Goal: Transaction & Acquisition: Purchase product/service

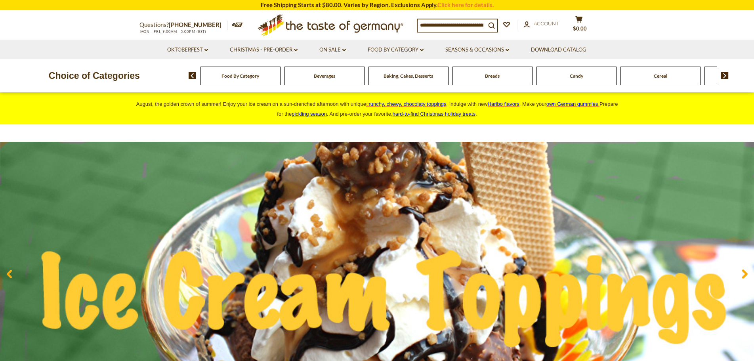
click at [232, 78] on span "Food By Category" at bounding box center [240, 76] width 38 height 6
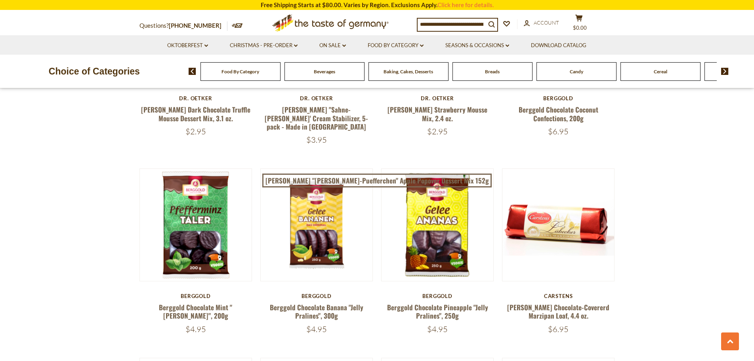
scroll to position [792, 0]
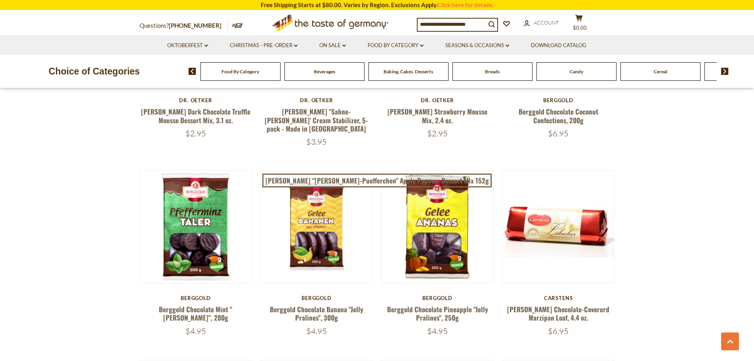
click at [280, 76] on div "Baking, Cakes, Desserts" at bounding box center [240, 71] width 80 height 19
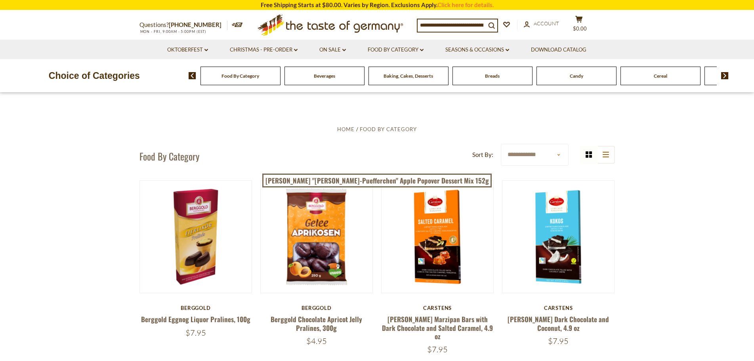
scroll to position [0, 0]
click at [725, 77] on img at bounding box center [725, 75] width 8 height 7
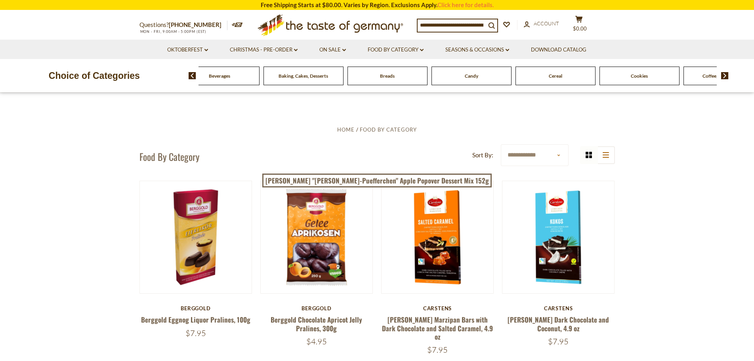
click at [725, 77] on img at bounding box center [725, 75] width 8 height 7
click at [724, 77] on img at bounding box center [725, 75] width 8 height 7
click at [720, 75] on span at bounding box center [721, 75] width 13 height 7
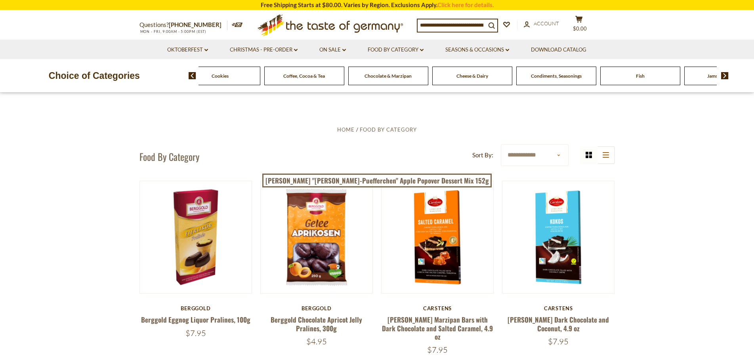
click at [533, 76] on span "Condiments, Seasonings" at bounding box center [556, 76] width 51 height 6
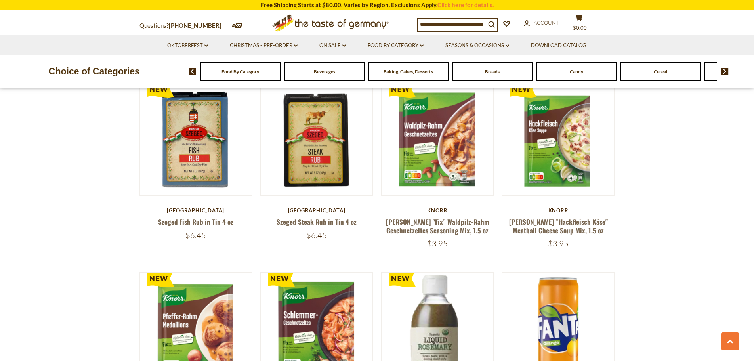
scroll to position [871, 0]
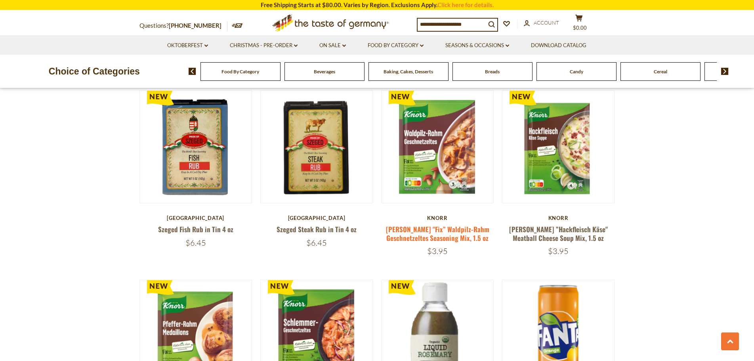
click at [442, 224] on link "Knorr "Fix” Waldpilz-Rahm Geschnetzeltes Seasoning Mix, 1.5 oz" at bounding box center [437, 233] width 103 height 18
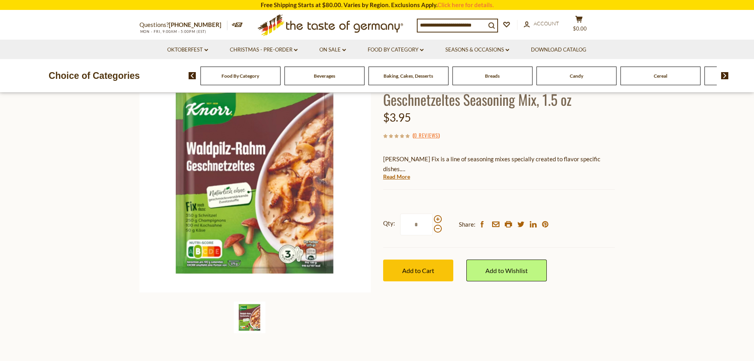
scroll to position [79, 0]
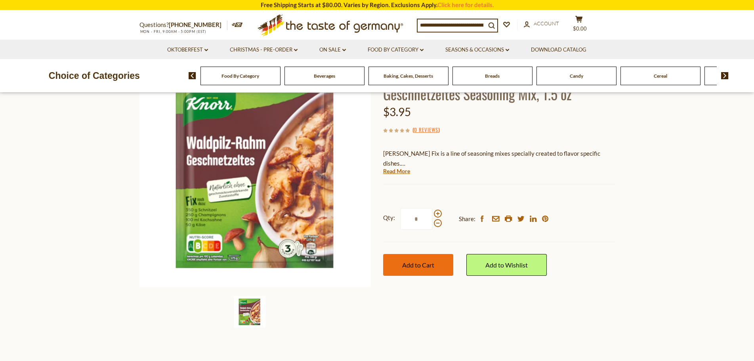
click at [426, 263] on span "Add to Cart" at bounding box center [418, 265] width 32 height 8
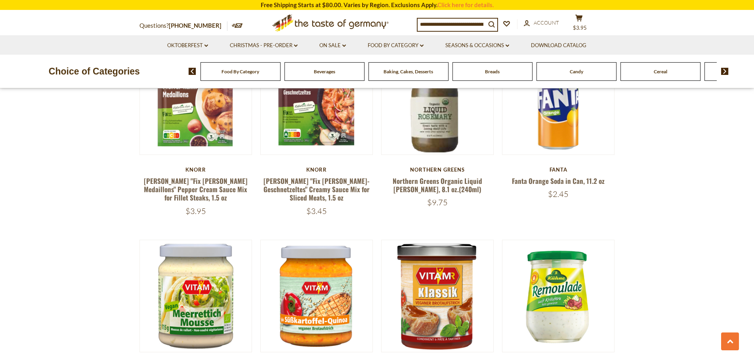
scroll to position [1069, 0]
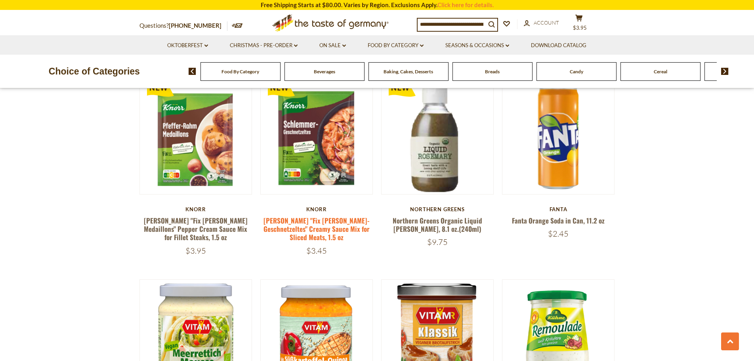
click at [318, 215] on link "[PERSON_NAME] "Fix [PERSON_NAME]-Geschnetzeltes" Creamy Sauce Mix for Sliced Me…" at bounding box center [316, 228] width 106 height 27
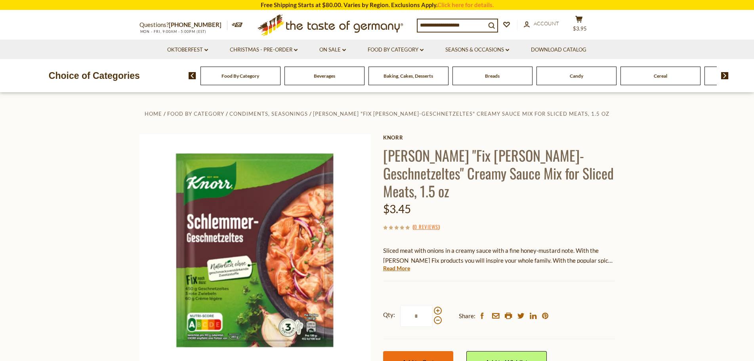
drag, startPoint x: 423, startPoint y: 341, endPoint x: 419, endPoint y: 339, distance: 4.1
click at [422, 358] on span "Add to Cart" at bounding box center [418, 362] width 32 height 8
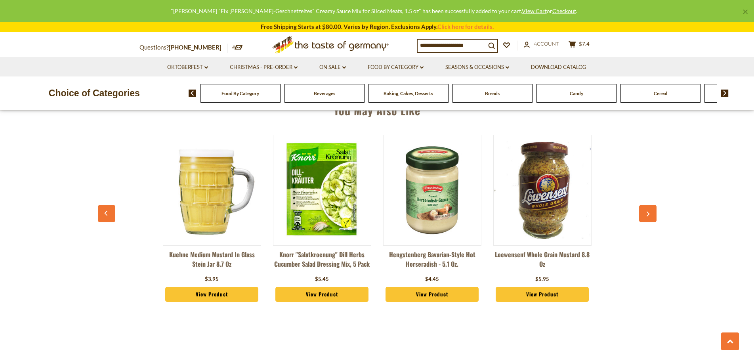
scroll to position [555, 0]
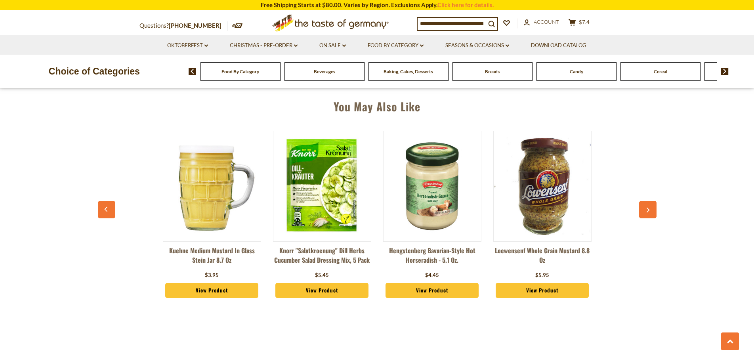
click at [317, 259] on link "Knorr "Salatkroenung" Dill Herbs Cucumber Salad Dressing Mix, 5 pack" at bounding box center [322, 258] width 98 height 24
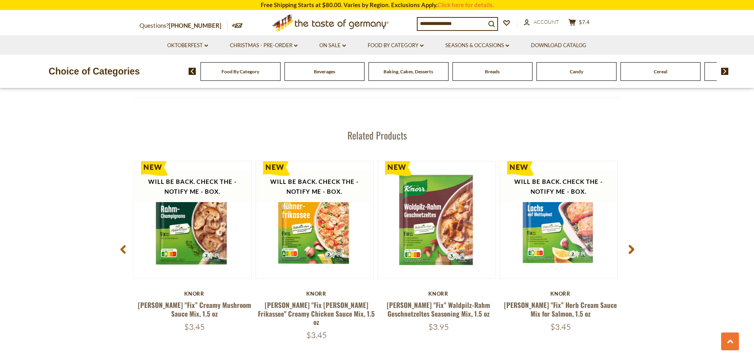
scroll to position [990, 0]
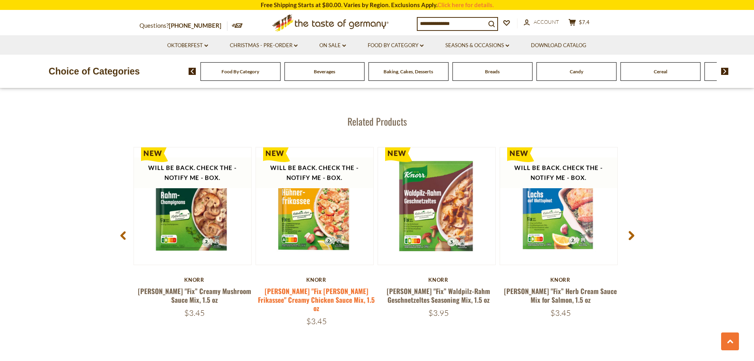
click at [312, 295] on link "Knorr "Fix Hühner Frikassee" Creamy Chicken Sauce Mix, 1.5 oz" at bounding box center [316, 299] width 117 height 27
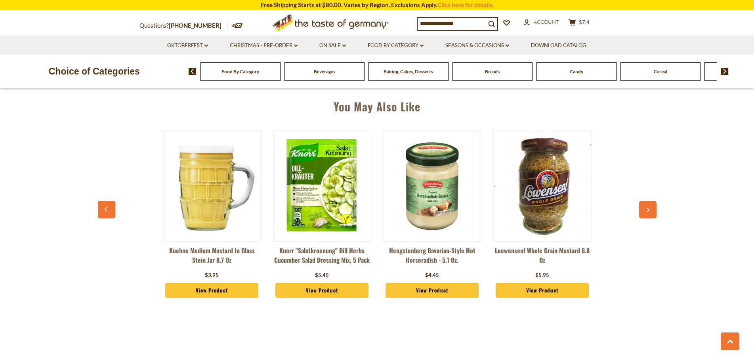
scroll to position [554, 0]
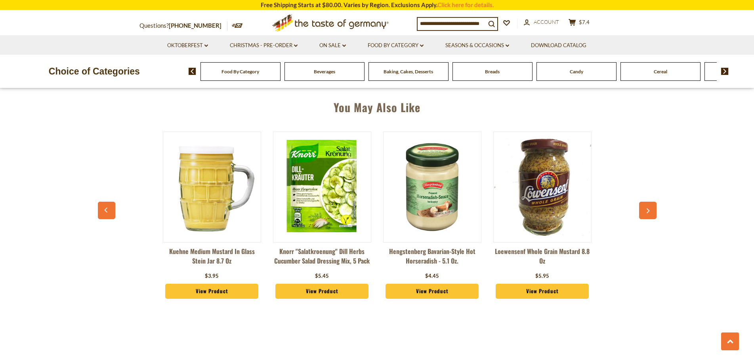
click at [726, 72] on img at bounding box center [725, 71] width 8 height 7
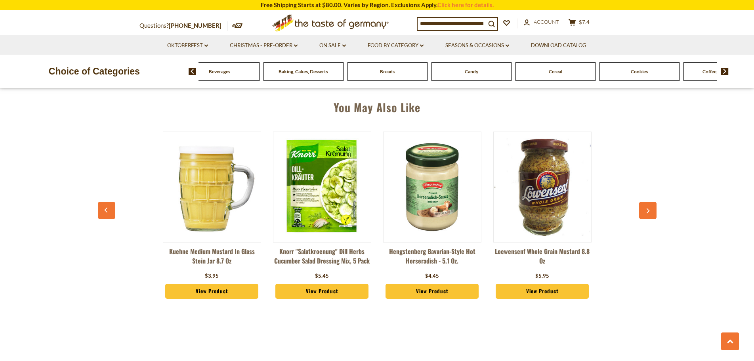
click at [726, 72] on img at bounding box center [725, 71] width 8 height 7
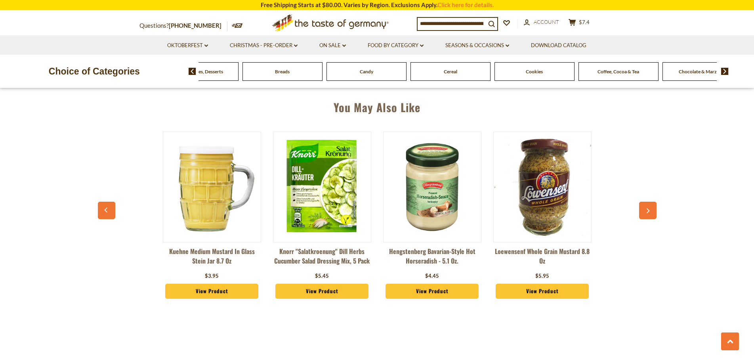
click at [726, 72] on img at bounding box center [725, 71] width 8 height 7
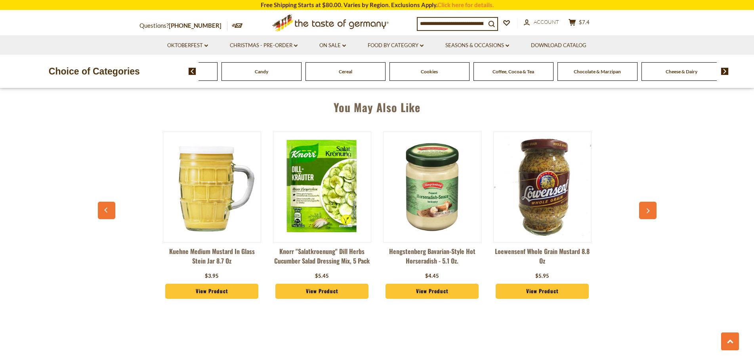
click at [726, 72] on img at bounding box center [725, 71] width 8 height 7
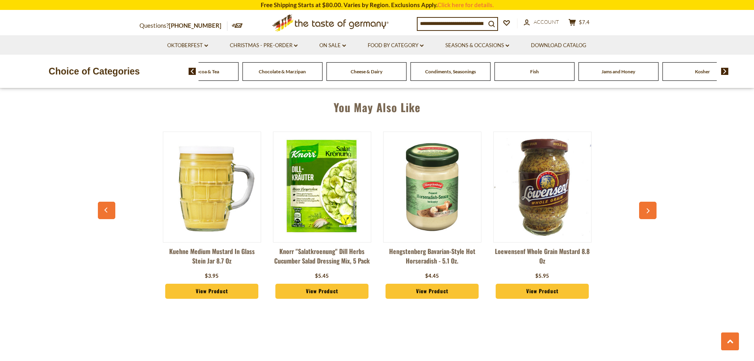
click at [726, 72] on img at bounding box center [725, 71] width 8 height 7
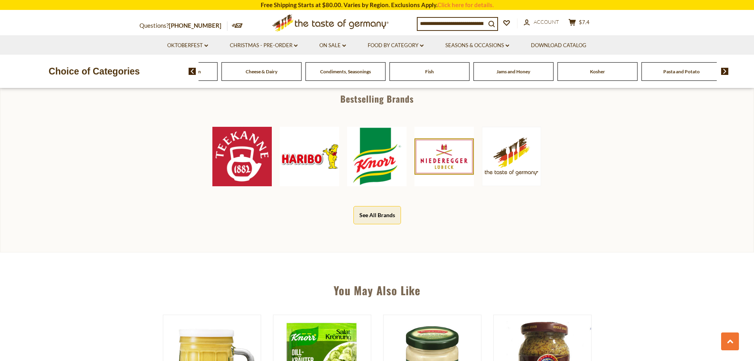
scroll to position [356, 0]
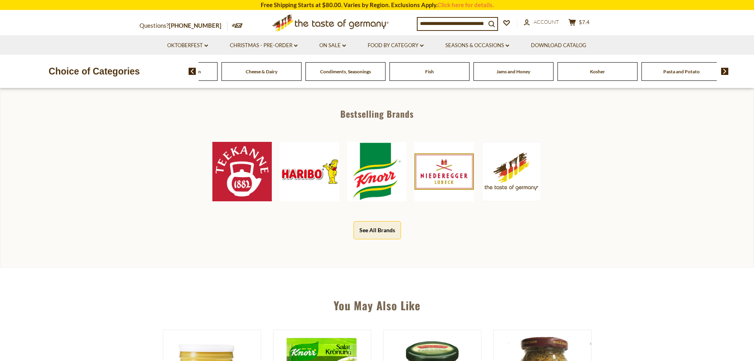
click at [667, 70] on span "Pasta and Potato" at bounding box center [681, 72] width 36 height 6
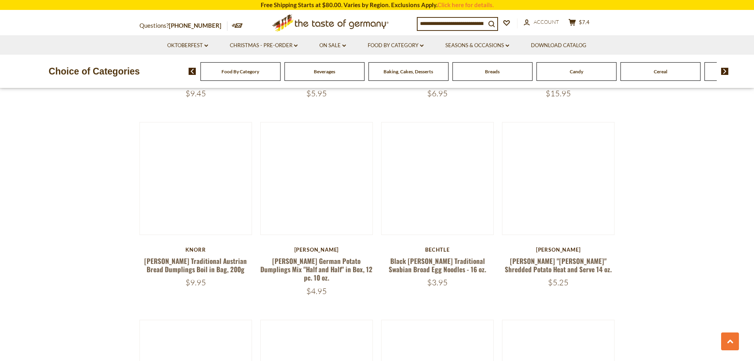
scroll to position [832, 0]
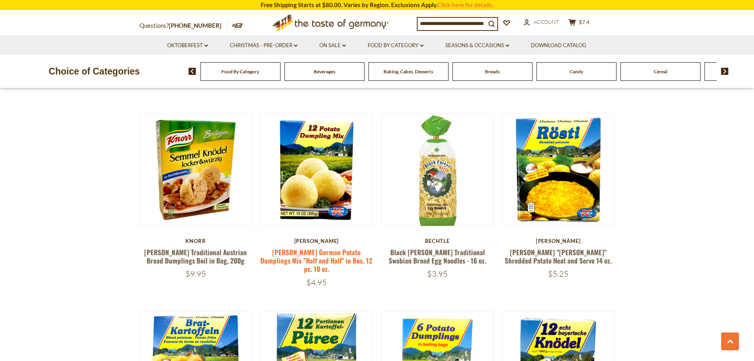
click at [314, 256] on link "[PERSON_NAME] German Potato Dumplings Mix "Half and Half" in Box, 12 pc. 10 oz." at bounding box center [316, 260] width 112 height 27
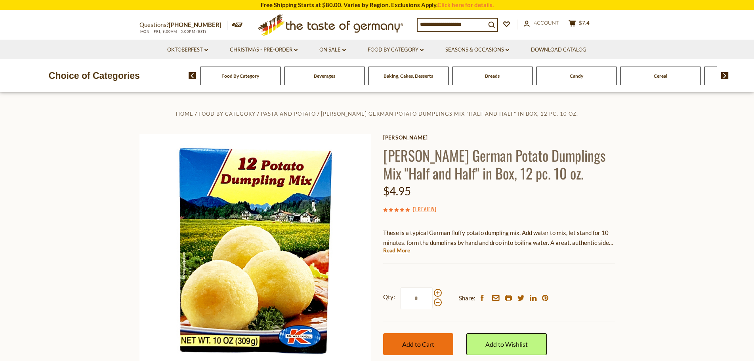
click at [420, 344] on span "Add to Cart" at bounding box center [418, 344] width 32 height 8
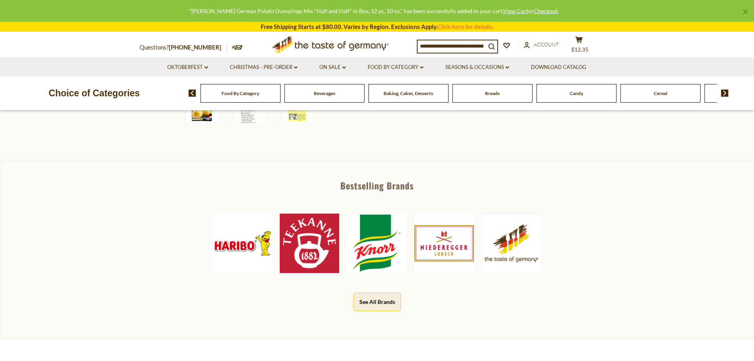
scroll to position [317, 0]
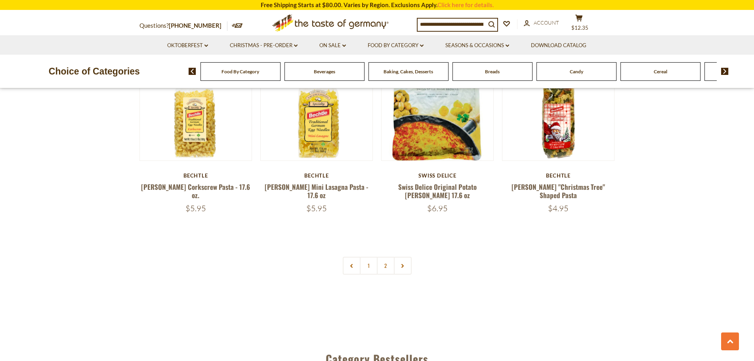
scroll to position [1862, 0]
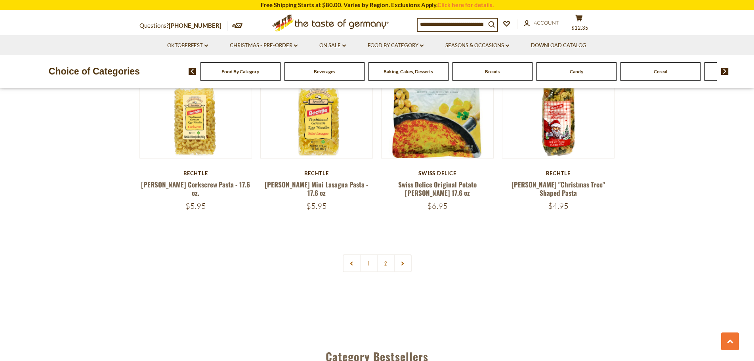
click at [386, 254] on link "2" at bounding box center [386, 263] width 18 height 18
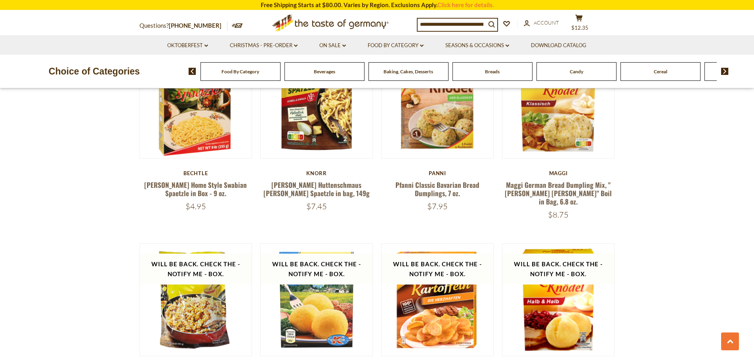
scroll to position [531, 0]
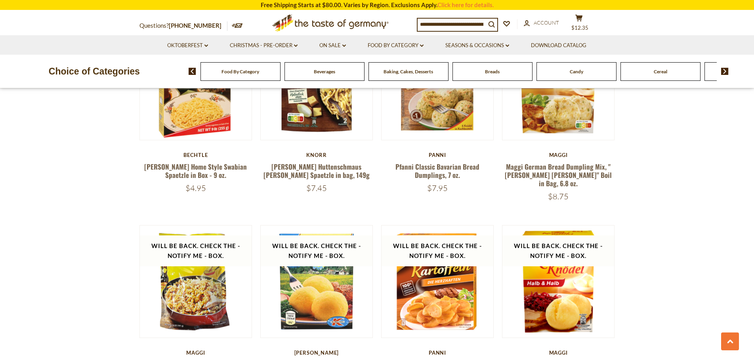
click at [725, 72] on img at bounding box center [725, 71] width 8 height 7
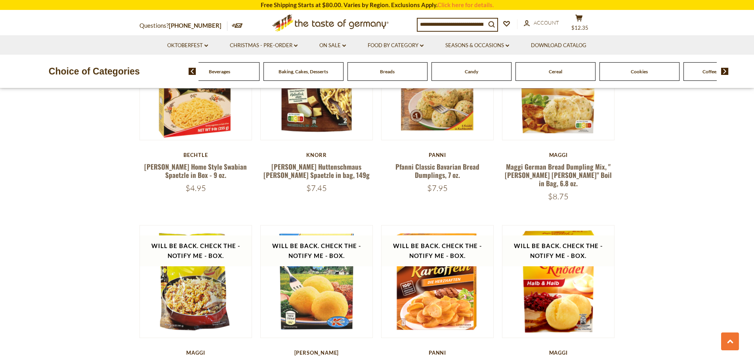
click at [725, 72] on img at bounding box center [725, 71] width 8 height 7
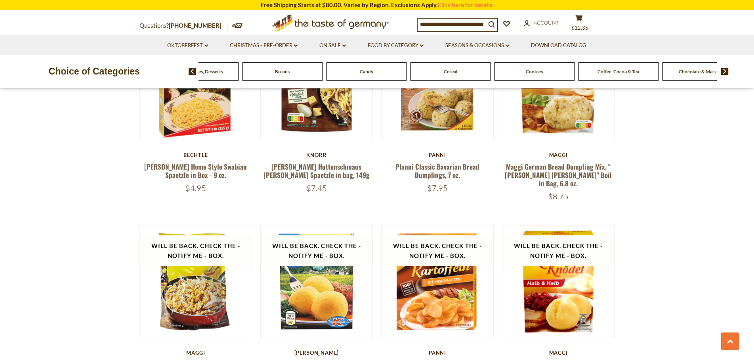
click at [725, 72] on img at bounding box center [725, 71] width 8 height 7
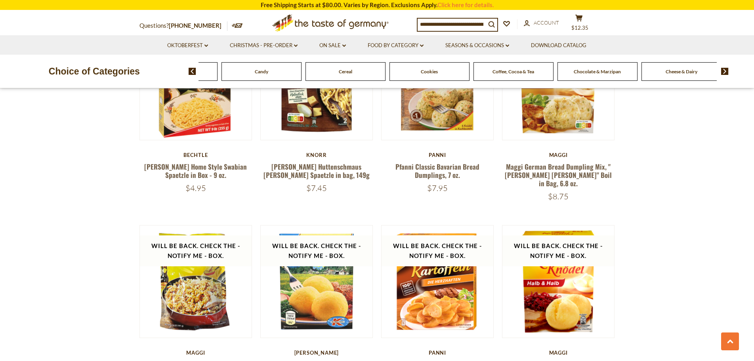
click at [725, 72] on img at bounding box center [725, 71] width 8 height 7
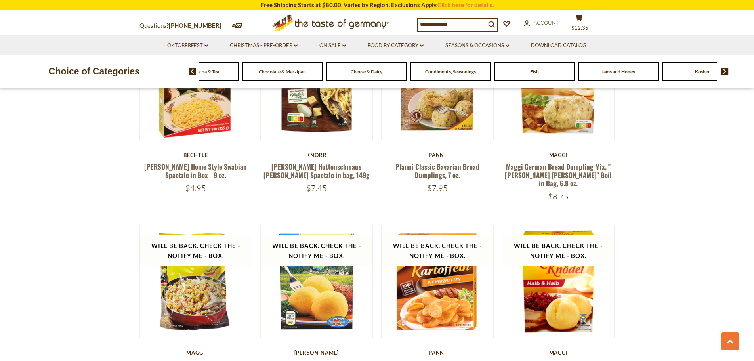
click at [725, 72] on img at bounding box center [725, 71] width 8 height 7
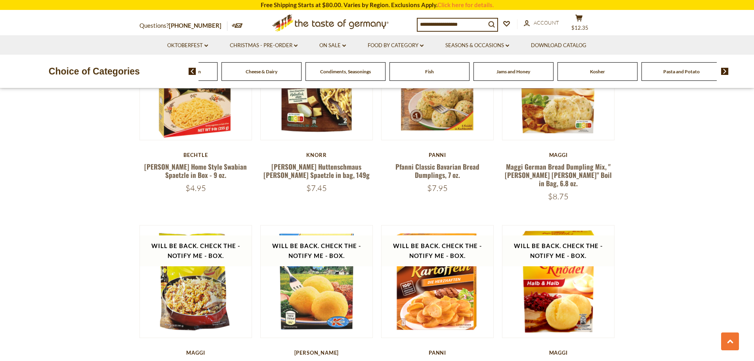
click at [725, 72] on img at bounding box center [725, 71] width 8 height 7
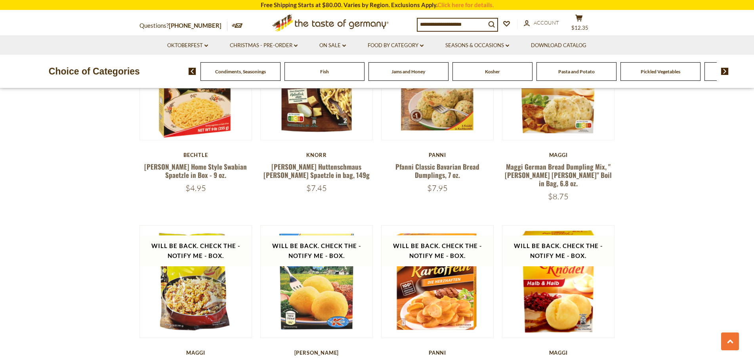
click at [725, 72] on img at bounding box center [725, 71] width 8 height 7
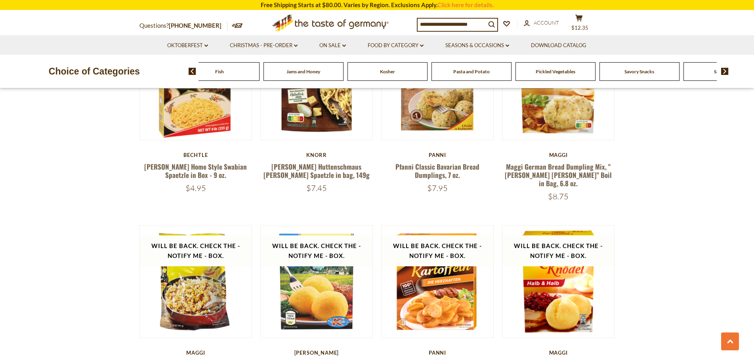
click at [725, 72] on img at bounding box center [725, 71] width 8 height 7
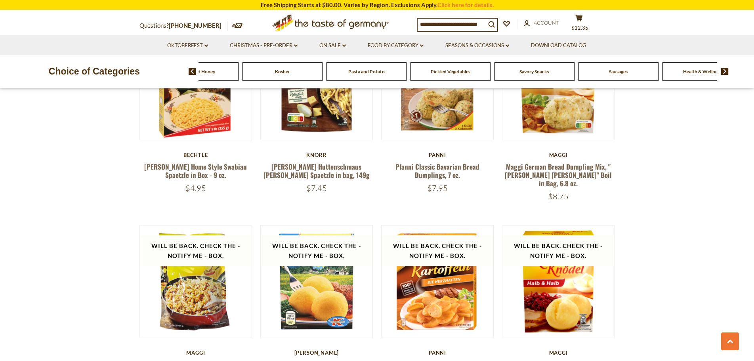
click at [725, 72] on img at bounding box center [725, 71] width 8 height 7
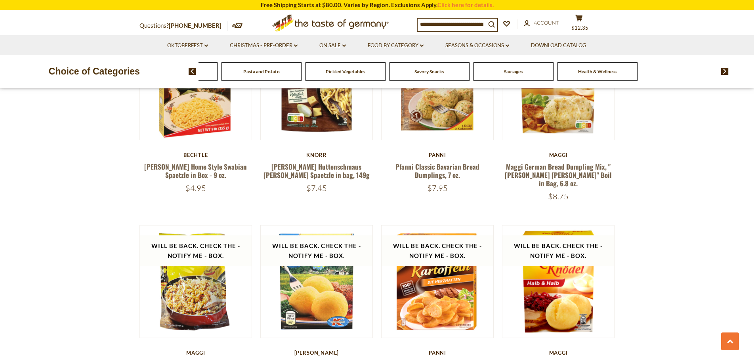
click at [725, 72] on img at bounding box center [725, 71] width 8 height 7
click at [587, 71] on span "Sausages" at bounding box center [594, 72] width 19 height 6
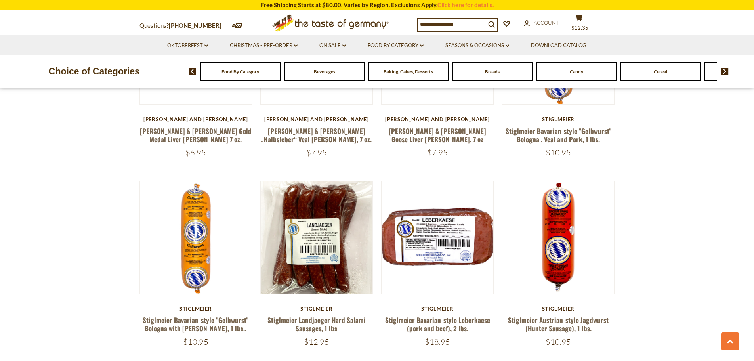
scroll to position [1782, 0]
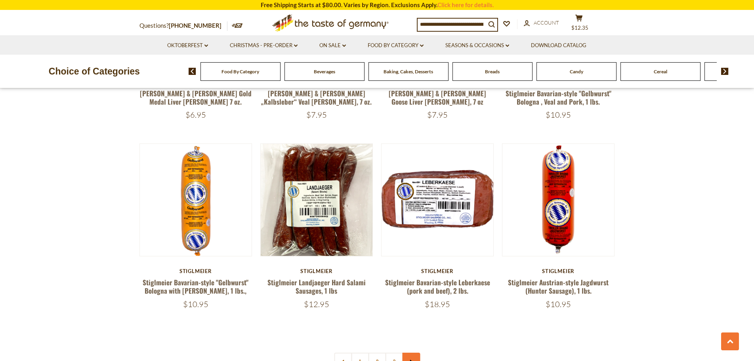
click at [411, 360] on use at bounding box center [411, 362] width 2 height 4
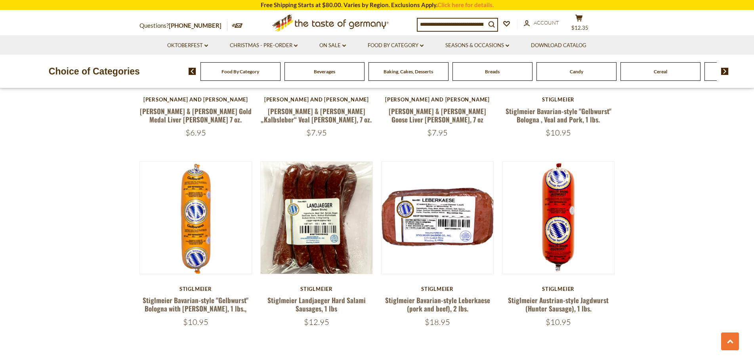
scroll to position [1822, 0]
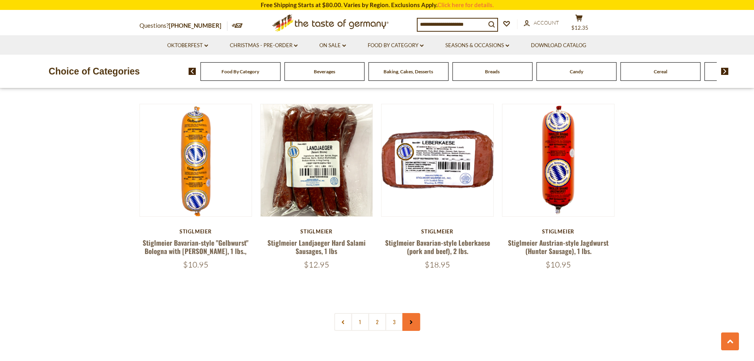
click at [410, 320] on icon at bounding box center [411, 322] width 5 height 4
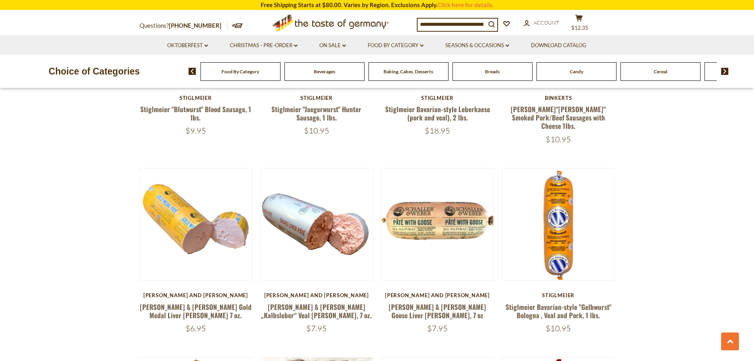
scroll to position [1584, 0]
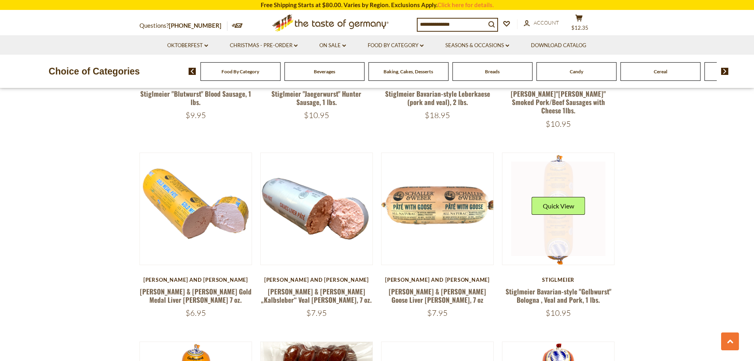
click at [555, 213] on link at bounding box center [558, 209] width 94 height 94
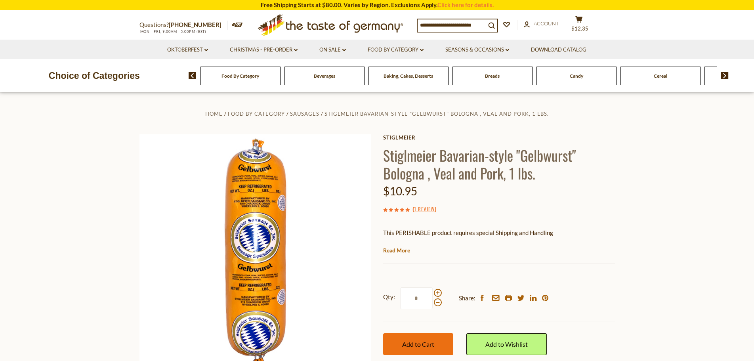
click at [412, 346] on span "Add to Cart" at bounding box center [418, 344] width 32 height 8
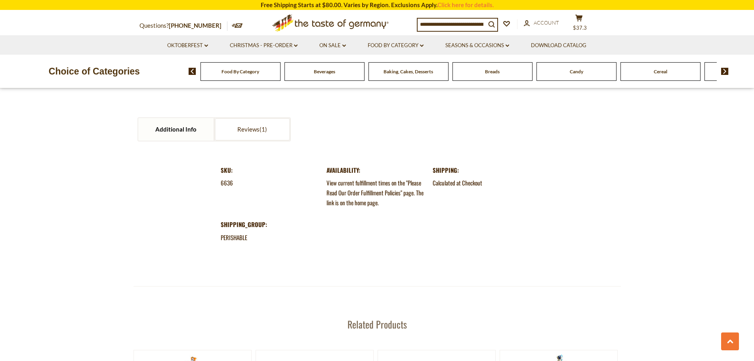
scroll to position [753, 0]
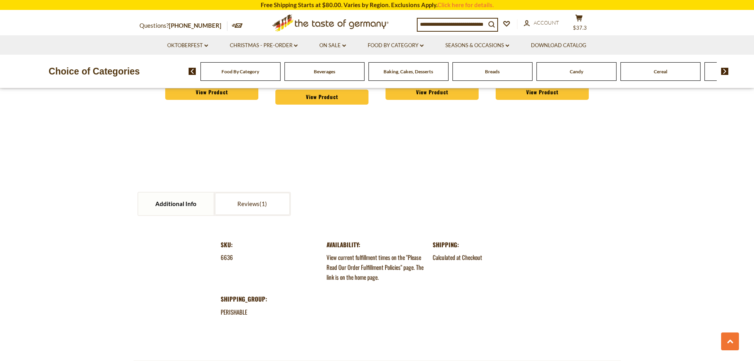
click at [658, 73] on span "Cereal" at bounding box center [660, 72] width 13 height 6
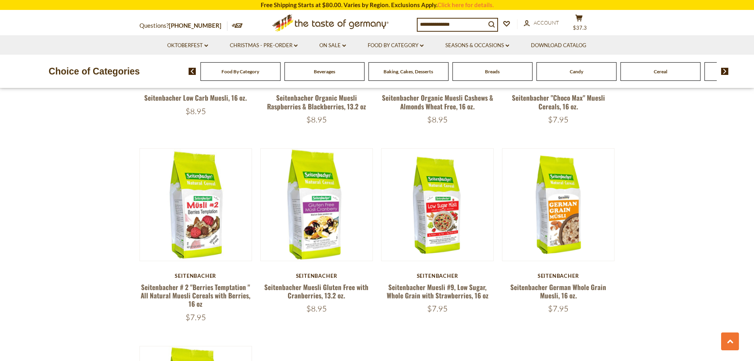
scroll to position [792, 0]
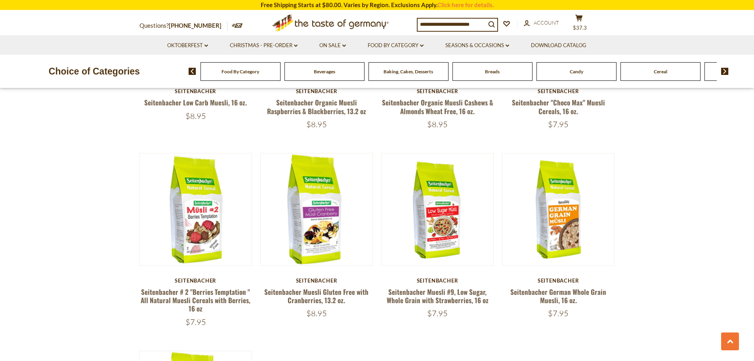
click at [728, 72] on img at bounding box center [725, 71] width 8 height 7
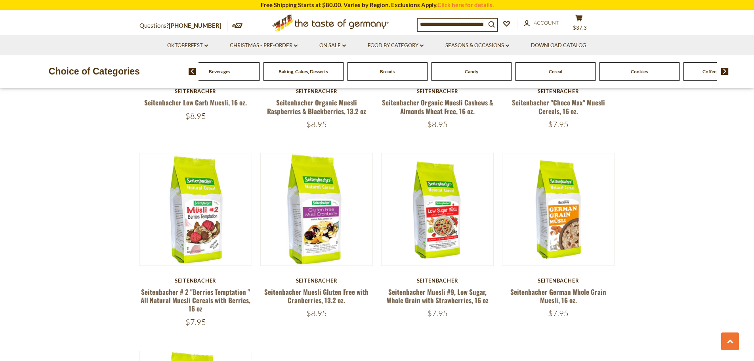
click at [726, 72] on img at bounding box center [725, 71] width 8 height 7
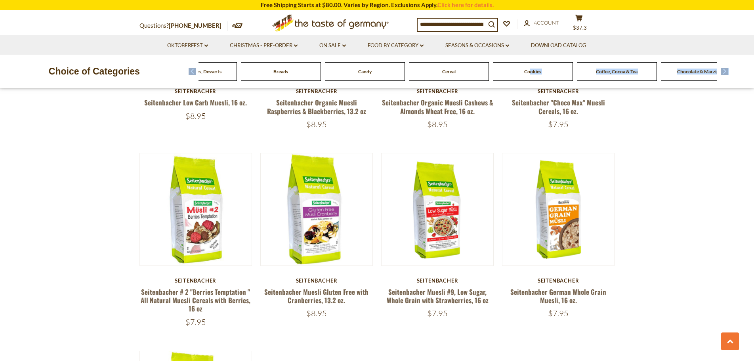
drag, startPoint x: 533, startPoint y: 75, endPoint x: 678, endPoint y: 90, distance: 146.5
click at [666, 115] on div "Free Shipping Starts at $80.00. Varies by Region. Exclusions Apply. Click here …" at bounding box center [377, 250] width 754 height 2085
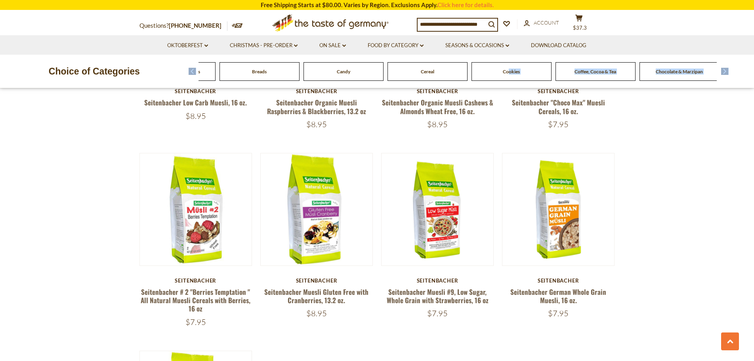
click at [48, 74] on div "Cookies" at bounding box center [8, 71] width 80 height 19
click at [507, 71] on span "Cookies" at bounding box center [511, 72] width 17 height 6
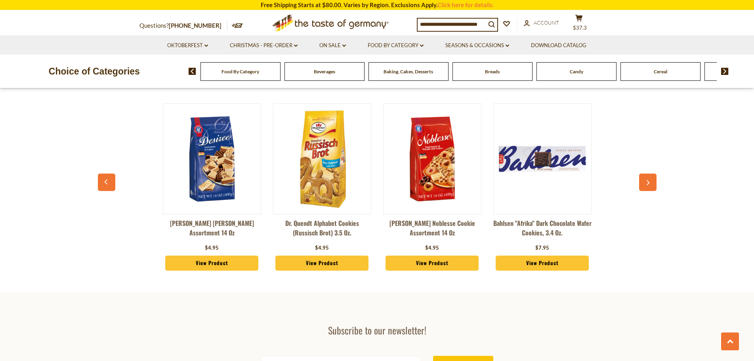
scroll to position [2060, 0]
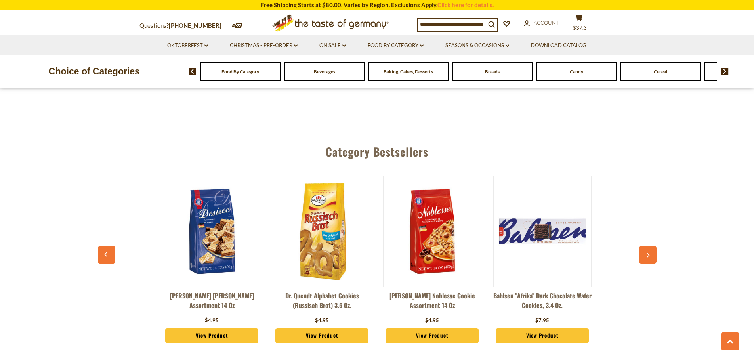
click at [722, 72] on img at bounding box center [725, 71] width 8 height 7
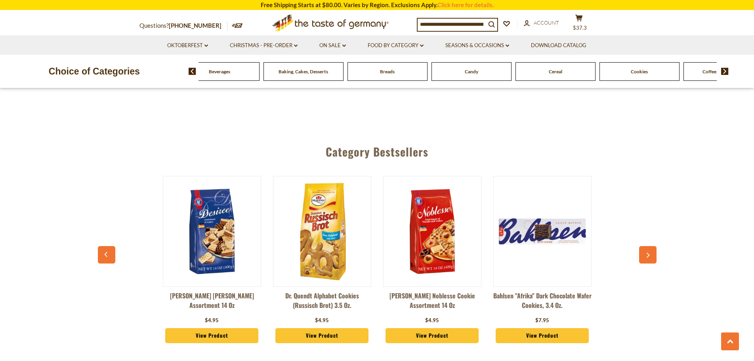
click at [722, 72] on img at bounding box center [725, 71] width 8 height 7
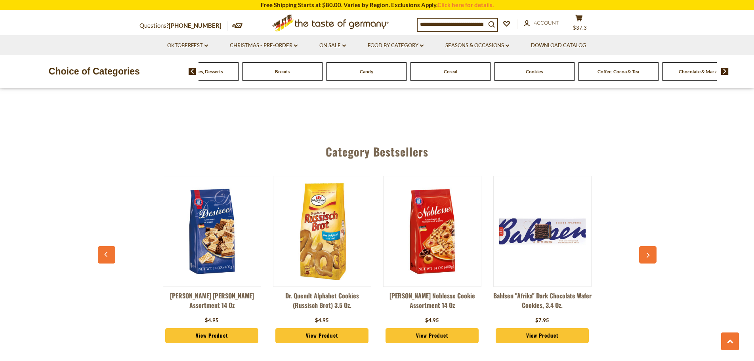
click at [722, 72] on img at bounding box center [725, 71] width 8 height 7
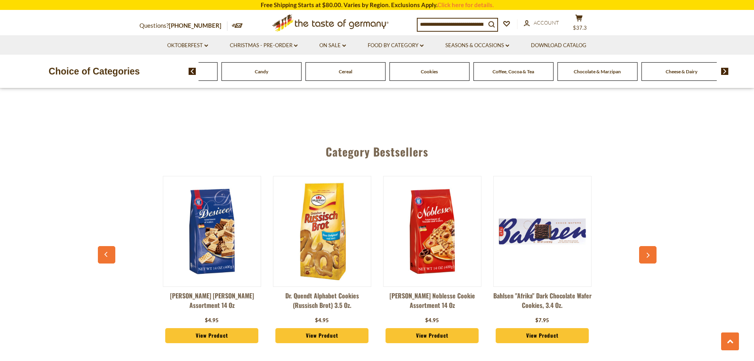
click at [722, 72] on img at bounding box center [725, 71] width 8 height 7
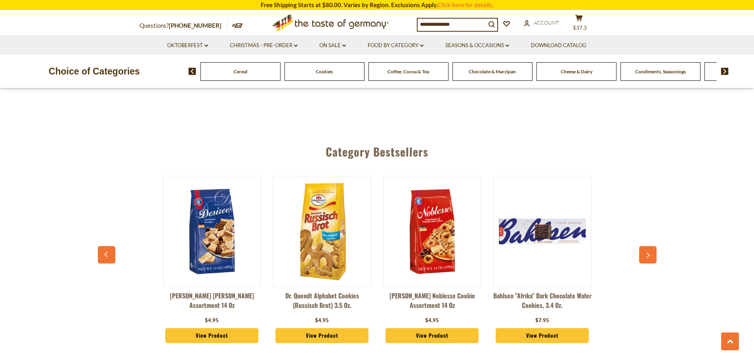
click at [583, 69] on span "Cheese & Dairy" at bounding box center [576, 72] width 32 height 6
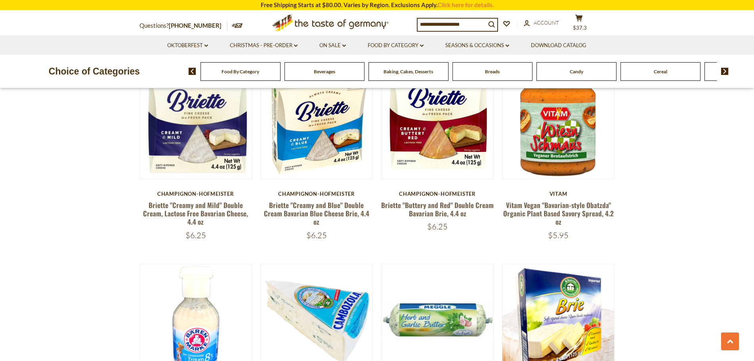
scroll to position [475, 0]
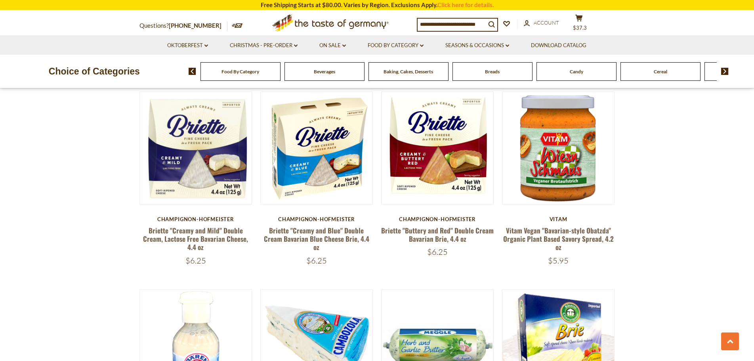
click at [727, 73] on img at bounding box center [725, 71] width 8 height 7
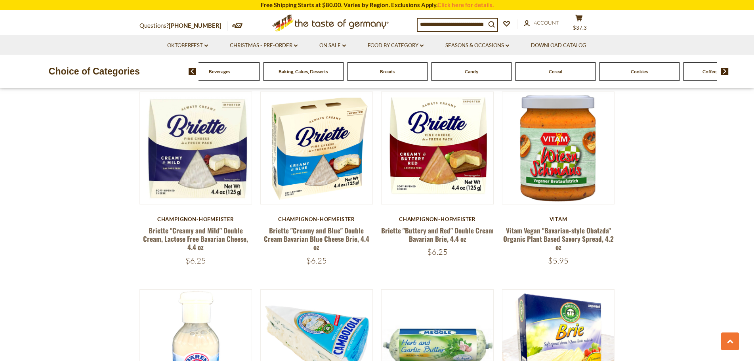
click at [726, 73] on img at bounding box center [725, 71] width 8 height 7
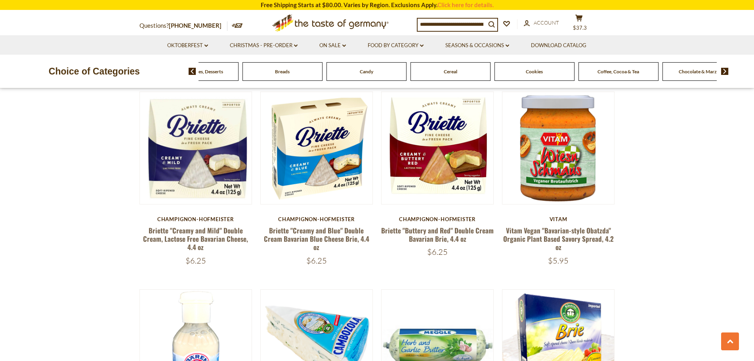
click at [726, 73] on img at bounding box center [725, 71] width 8 height 7
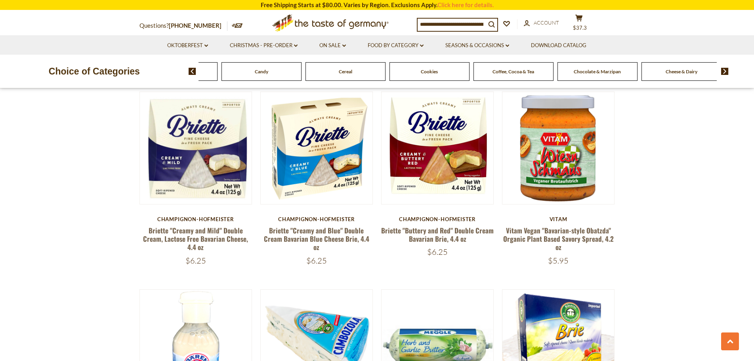
click at [726, 73] on img at bounding box center [725, 71] width 8 height 7
click at [724, 69] on img at bounding box center [725, 71] width 8 height 7
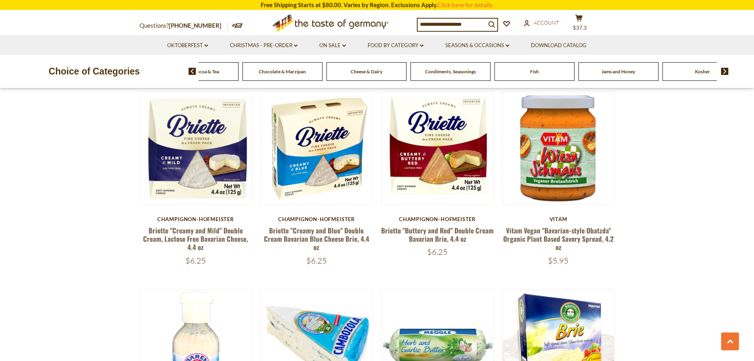
click at [535, 72] on span "Fish" at bounding box center [534, 72] width 9 height 6
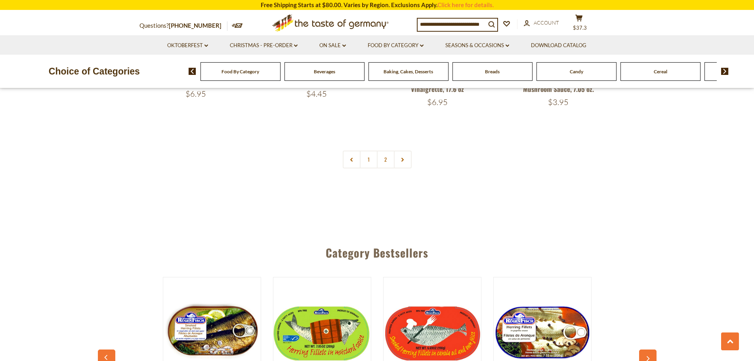
scroll to position [1980, 0]
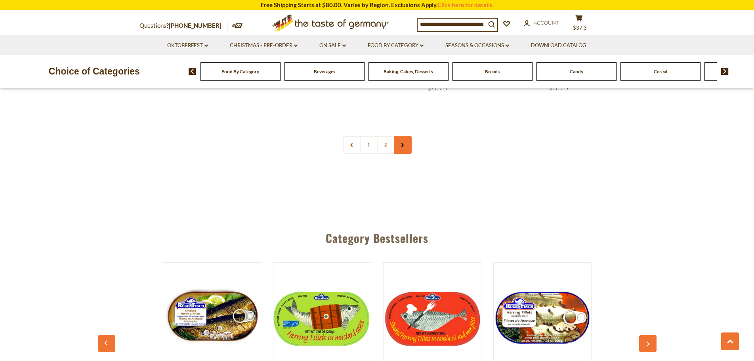
click at [398, 136] on link at bounding box center [403, 145] width 18 height 18
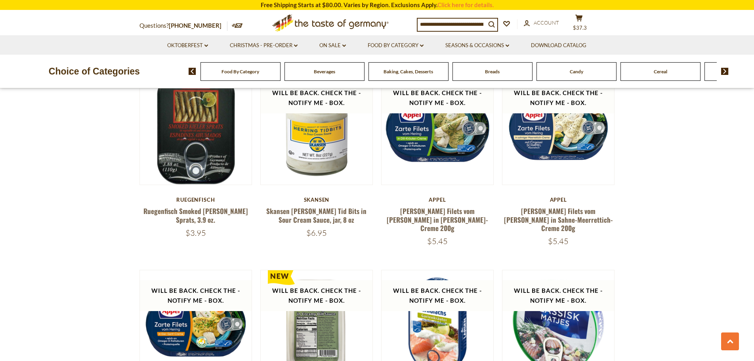
scroll to position [1426, 0]
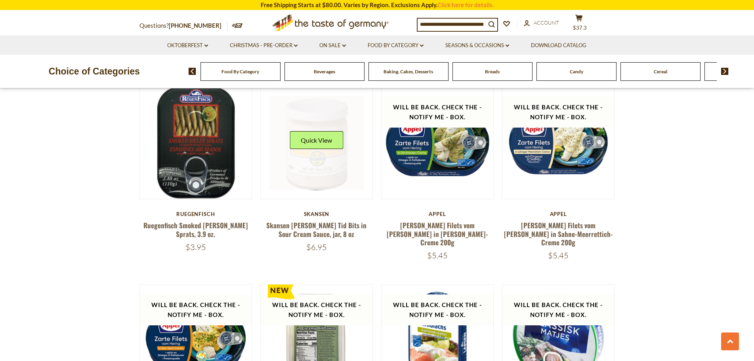
click at [312, 162] on link at bounding box center [316, 143] width 94 height 94
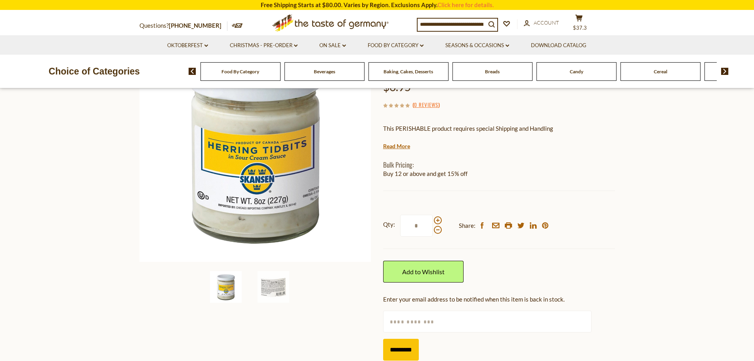
scroll to position [119, 0]
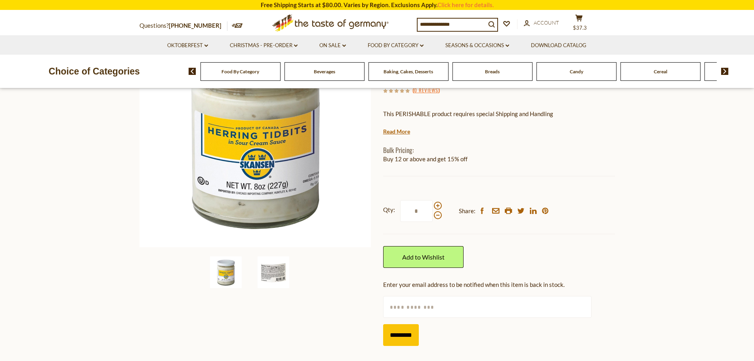
click at [265, 274] on img at bounding box center [273, 272] width 32 height 32
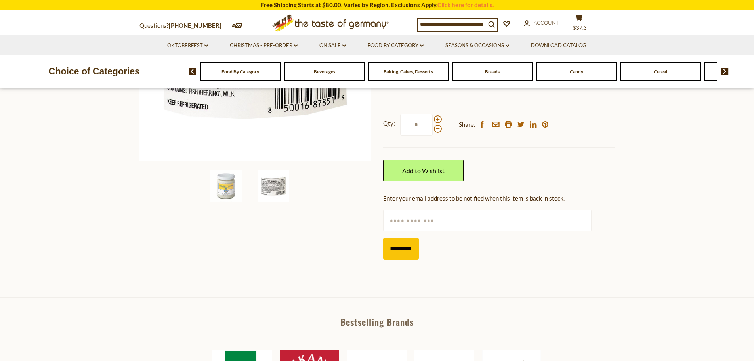
scroll to position [198, 0]
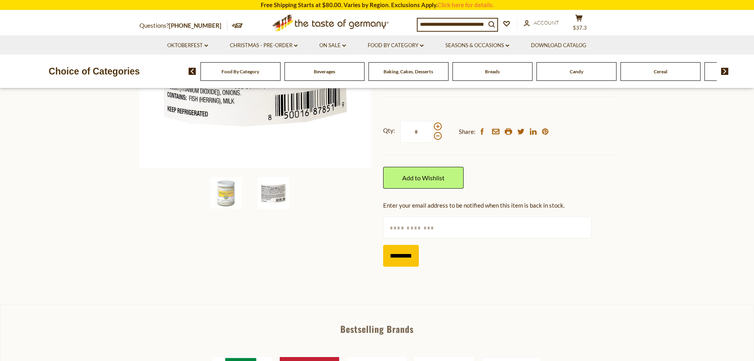
click at [724, 71] on img at bounding box center [725, 71] width 8 height 7
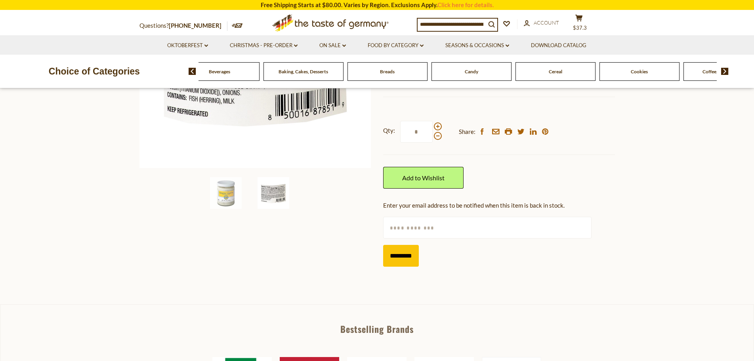
click at [724, 71] on img at bounding box center [725, 71] width 8 height 7
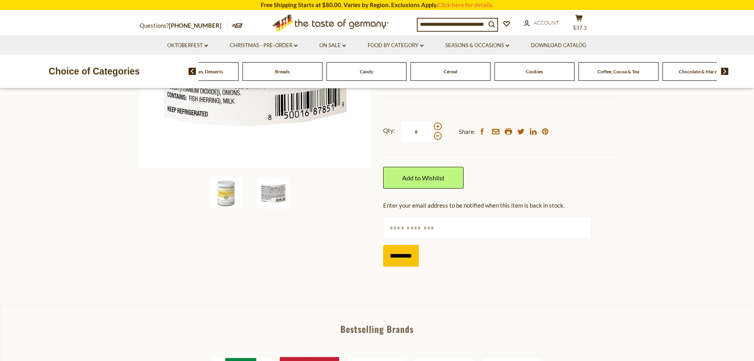
click at [724, 71] on img at bounding box center [725, 71] width 8 height 7
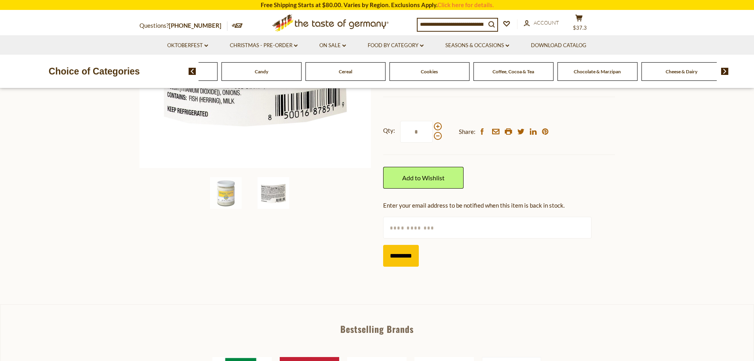
click at [724, 71] on img at bounding box center [725, 71] width 8 height 7
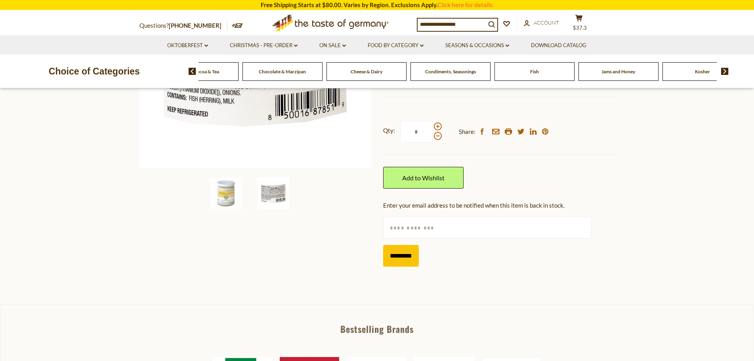
click at [724, 71] on img at bounding box center [725, 71] width 8 height 7
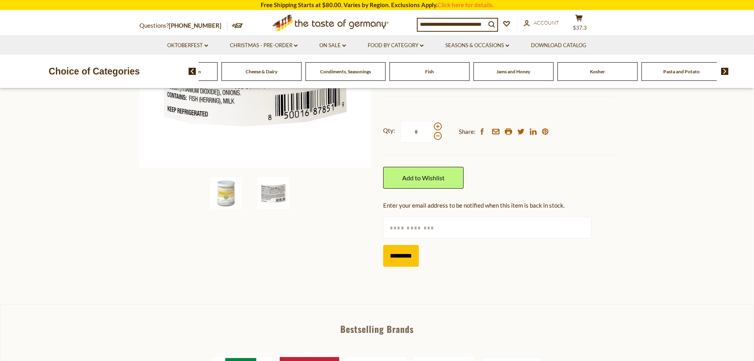
click at [724, 71] on img at bounding box center [725, 71] width 8 height 7
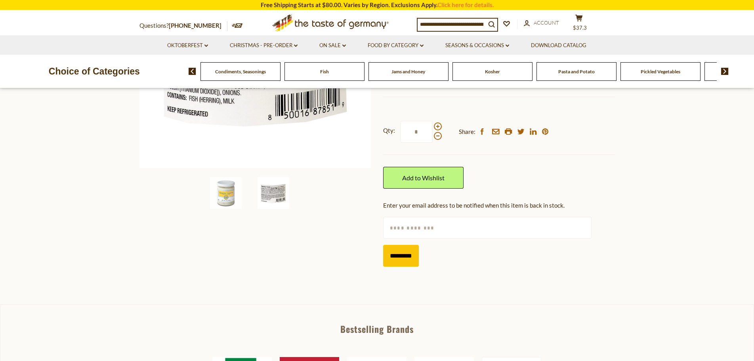
click at [724, 71] on img at bounding box center [725, 71] width 8 height 7
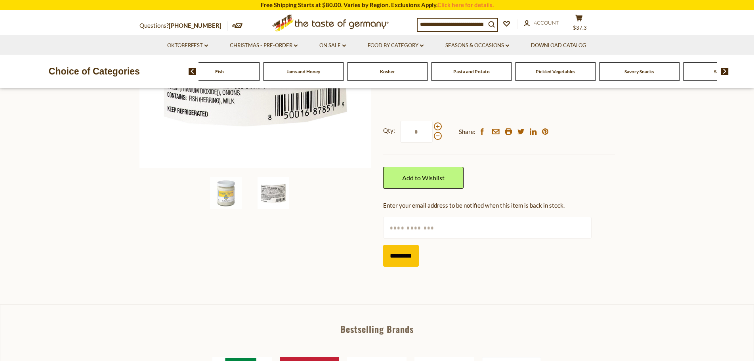
click at [648, 72] on span "Savory Snacks" at bounding box center [639, 72] width 30 height 6
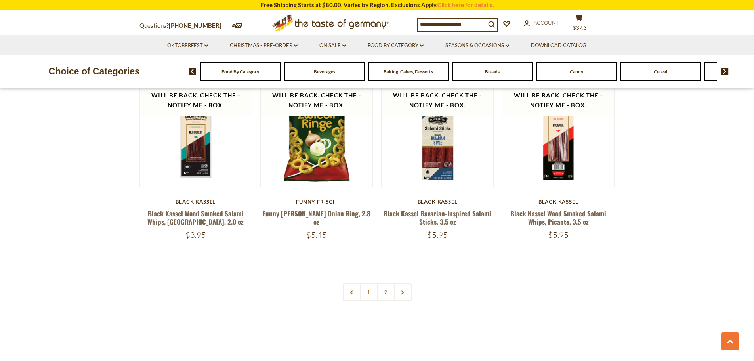
scroll to position [1862, 0]
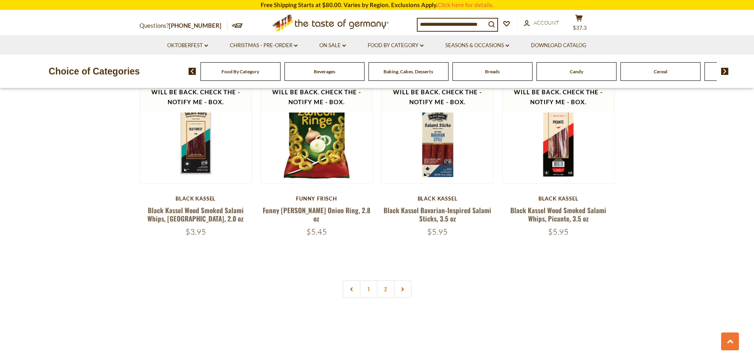
click at [406, 280] on link at bounding box center [403, 289] width 18 height 18
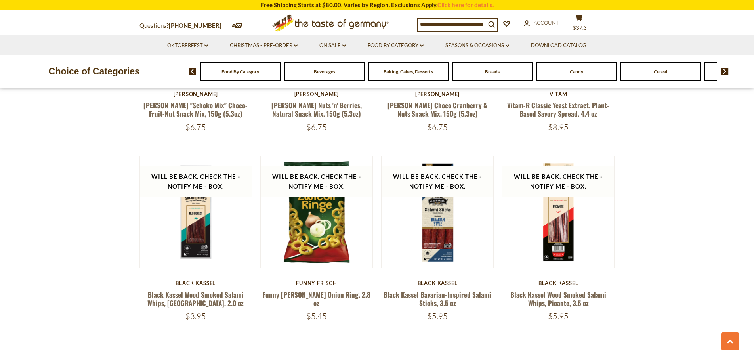
scroll to position [1822, 0]
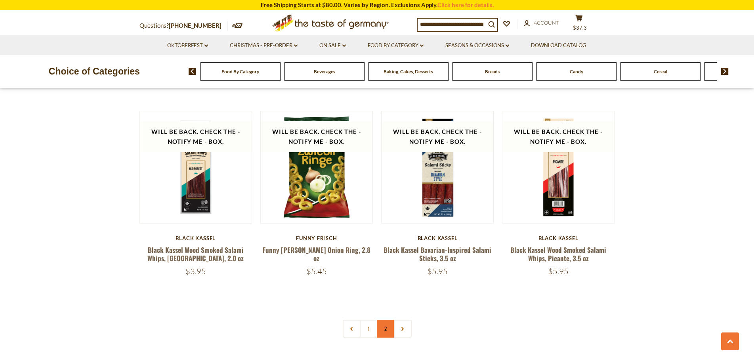
click at [387, 320] on link "2" at bounding box center [386, 329] width 18 height 18
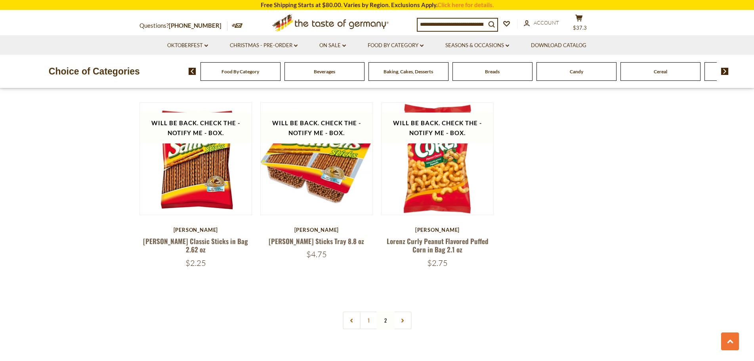
scroll to position [650, 0]
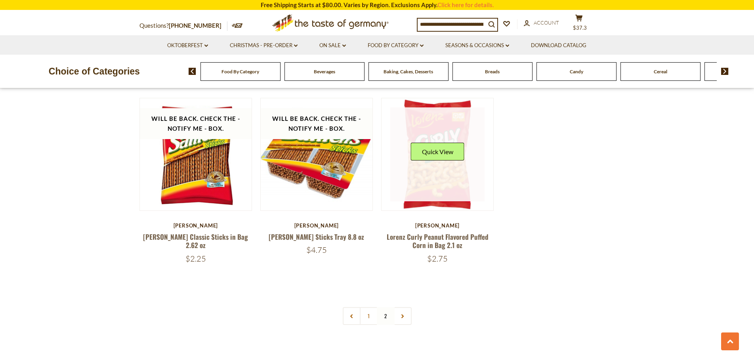
click at [431, 187] on link at bounding box center [437, 154] width 94 height 94
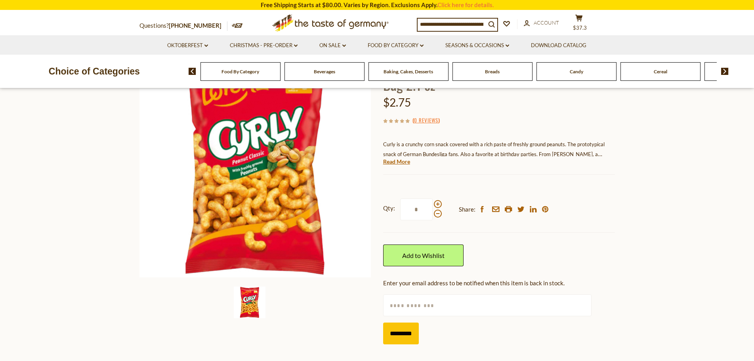
scroll to position [119, 0]
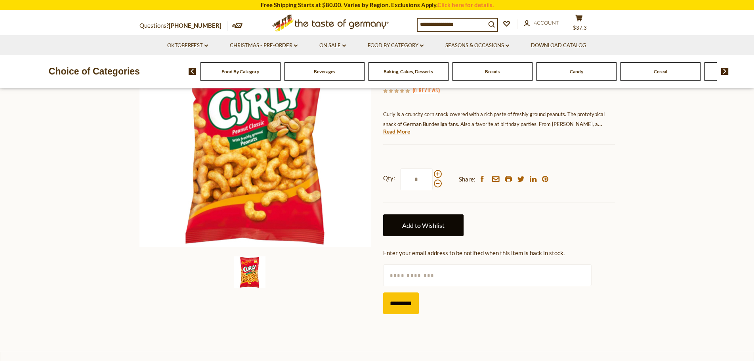
click at [420, 224] on link "Add to Wishlist" at bounding box center [423, 225] width 80 height 22
